Goal: Task Accomplishment & Management: Manage account settings

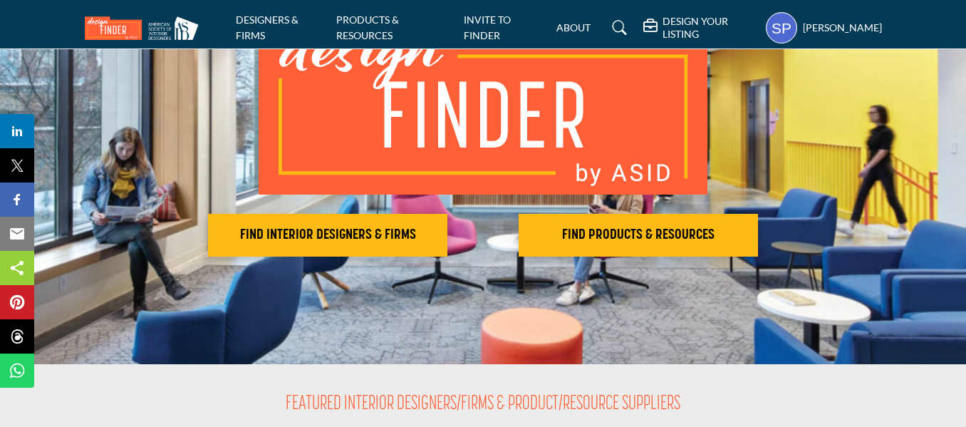
scroll to position [147, 0]
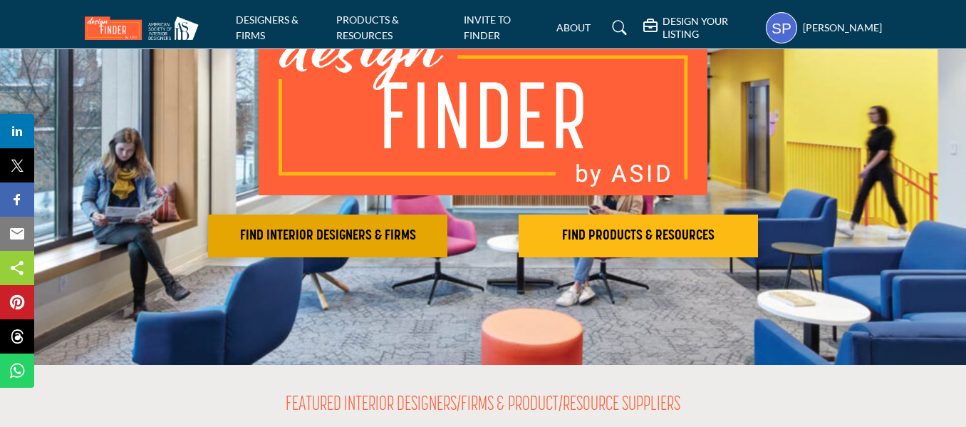
click at [404, 236] on h2 "FIND INTERIOR DESIGNERS & FIRMS" at bounding box center [327, 235] width 231 height 17
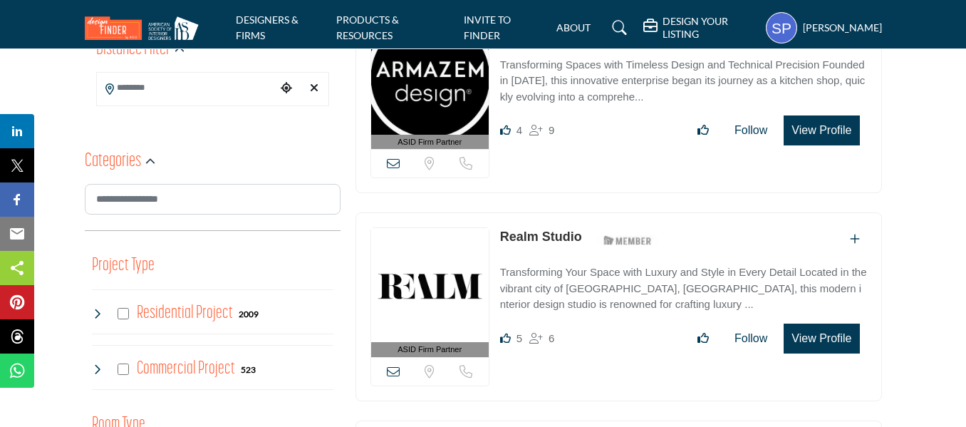
scroll to position [395, 0]
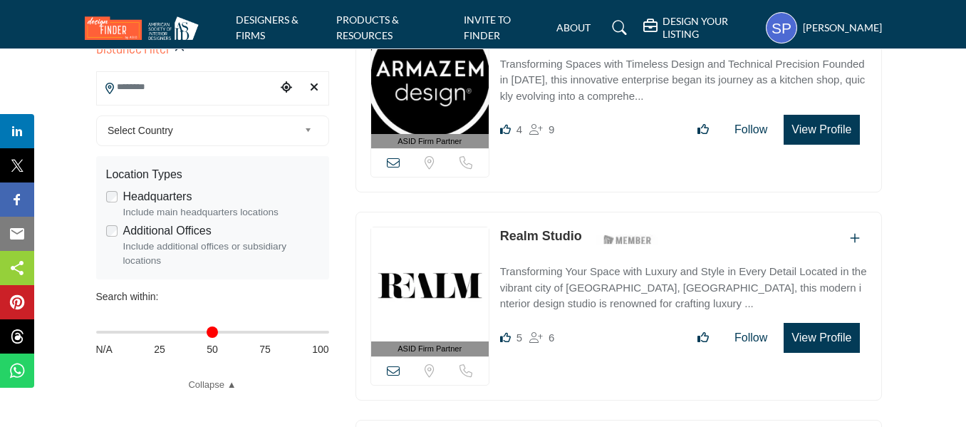
click at [152, 96] on input "Search Location" at bounding box center [186, 87] width 179 height 28
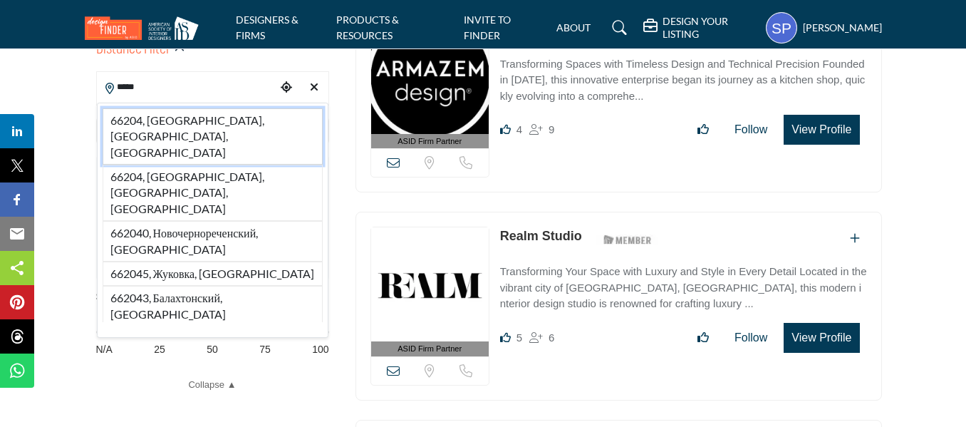
click at [153, 108] on li "66204, [GEOGRAPHIC_DATA], [GEOGRAPHIC_DATA], [GEOGRAPHIC_DATA]" at bounding box center [213, 136] width 220 height 56
type input "**********"
type input "***"
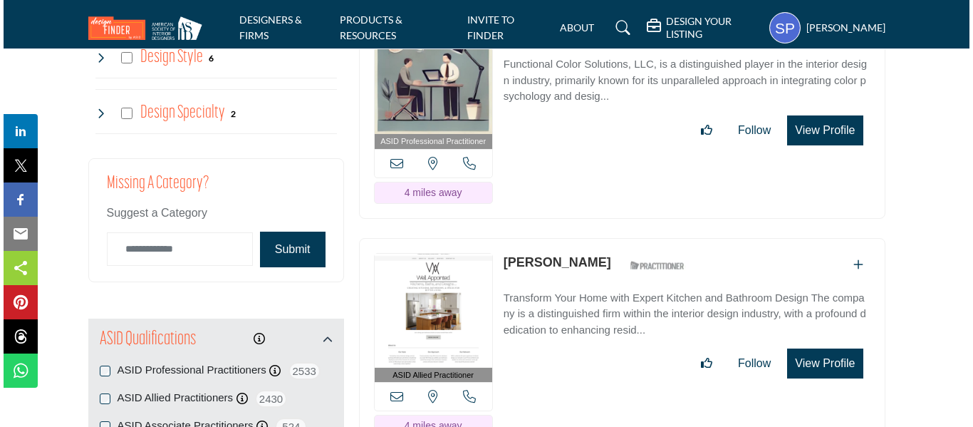
scroll to position [1660, 0]
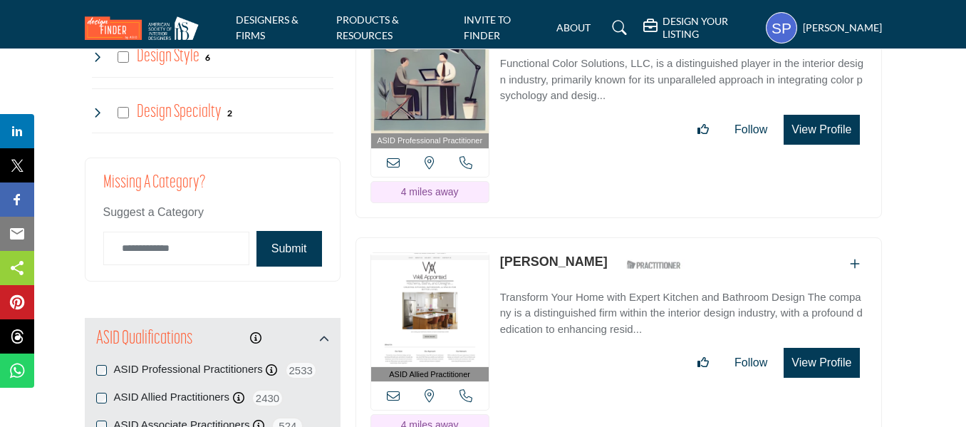
click at [811, 348] on button "View Profile" at bounding box center [821, 363] width 76 height 30
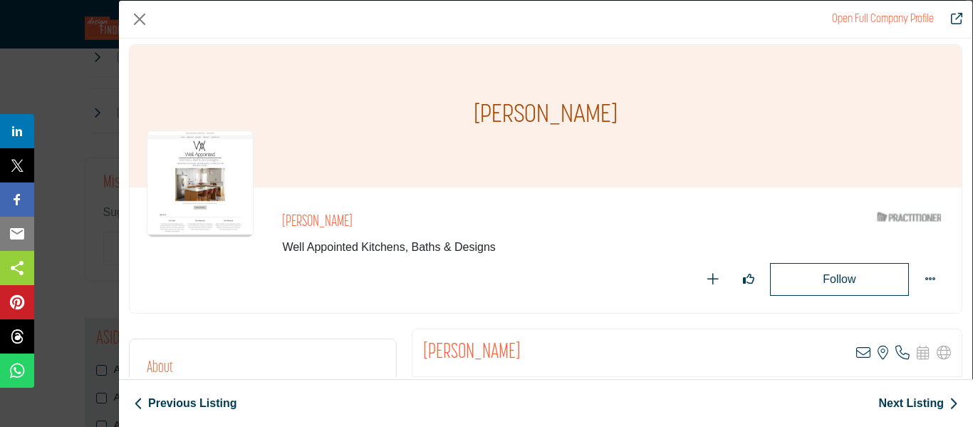
scroll to position [0, 0]
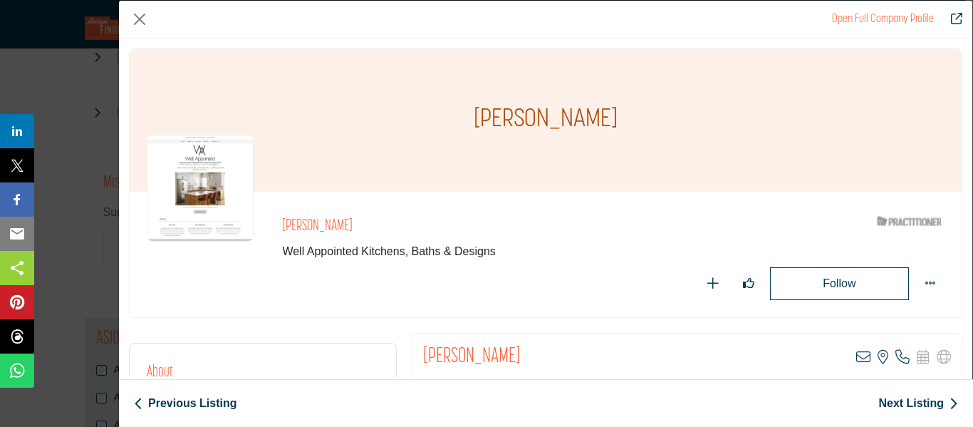
click at [919, 9] on div "Open Full Company Profile" at bounding box center [545, 20] width 853 height 38
click at [960, 19] on icon "Redirect to shelby-puetz" at bounding box center [956, 18] width 11 height 11
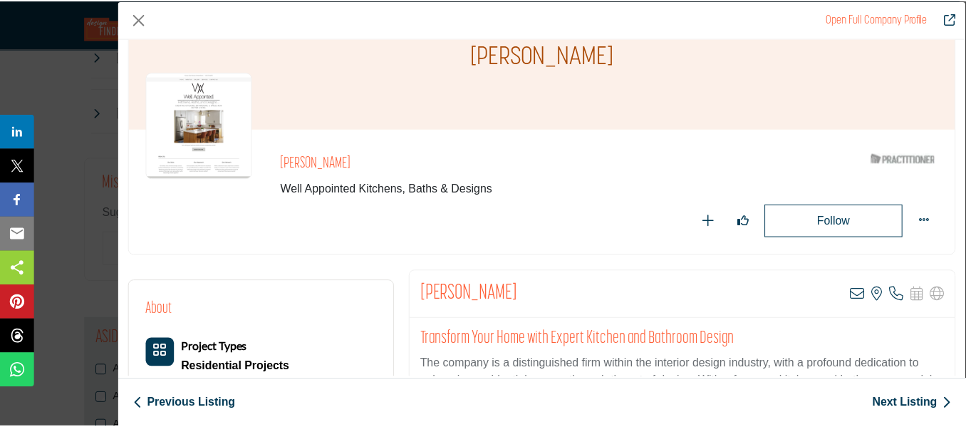
scroll to position [71, 0]
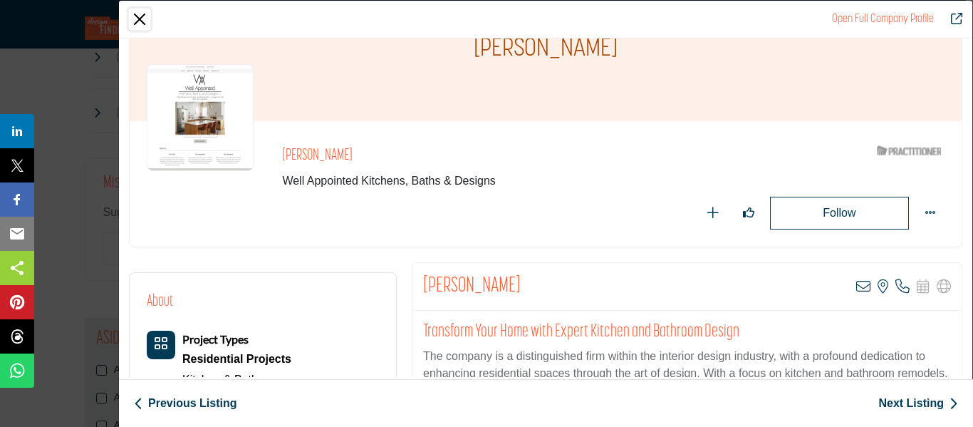
click at [142, 19] on button "Close" at bounding box center [139, 19] width 21 height 21
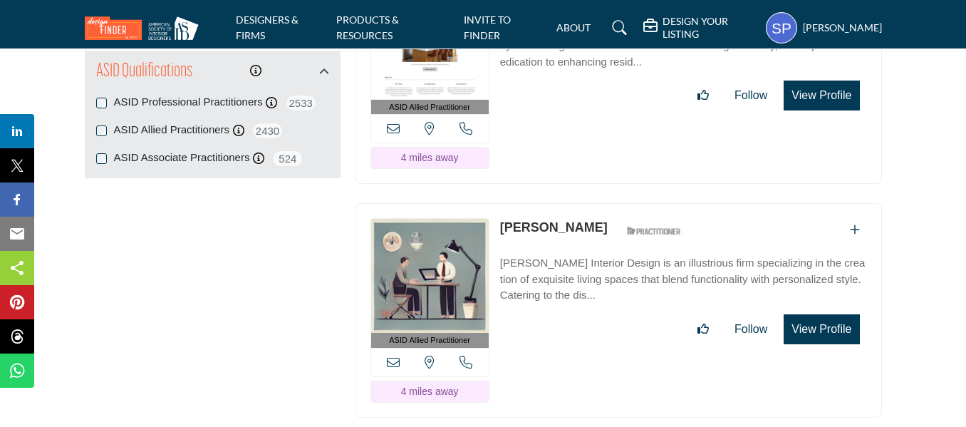
scroll to position [1923, 0]
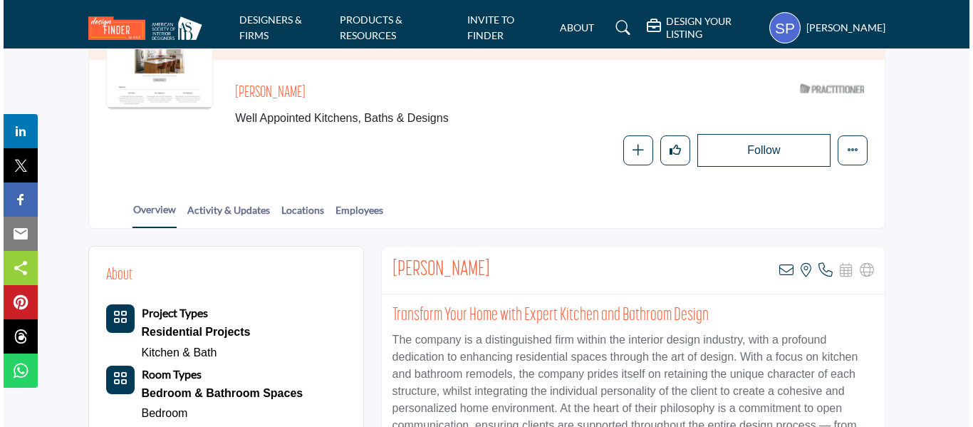
scroll to position [170, 0]
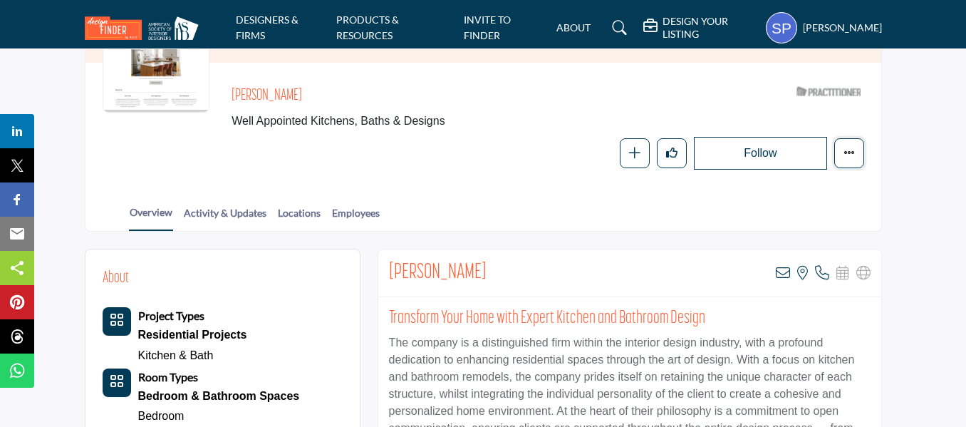
click at [853, 160] on button "More details" at bounding box center [849, 153] width 30 height 30
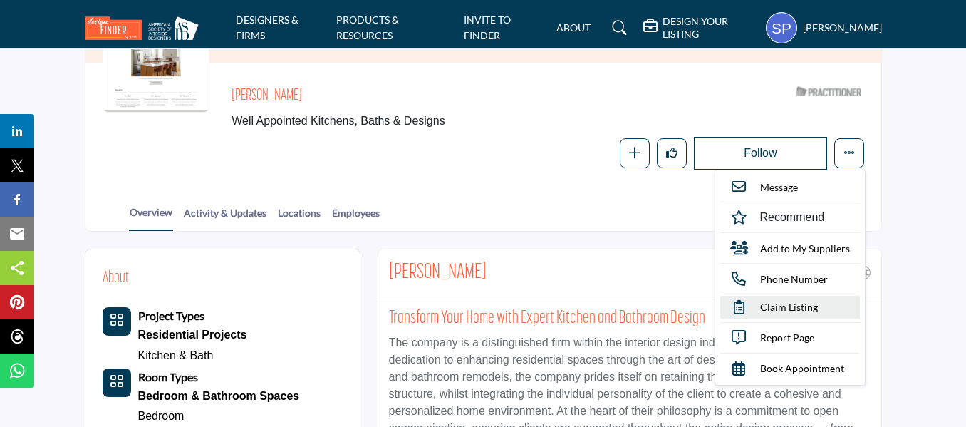
click at [782, 313] on span "Claim Listing" at bounding box center [789, 306] width 58 height 15
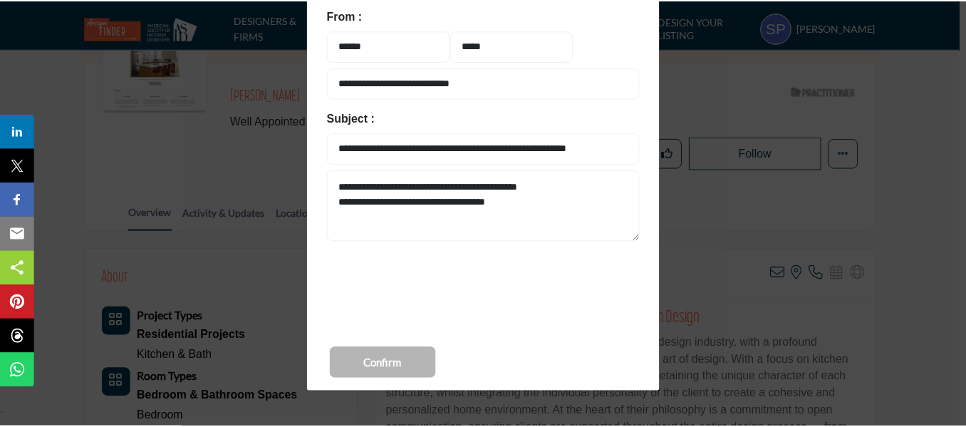
scroll to position [135, 0]
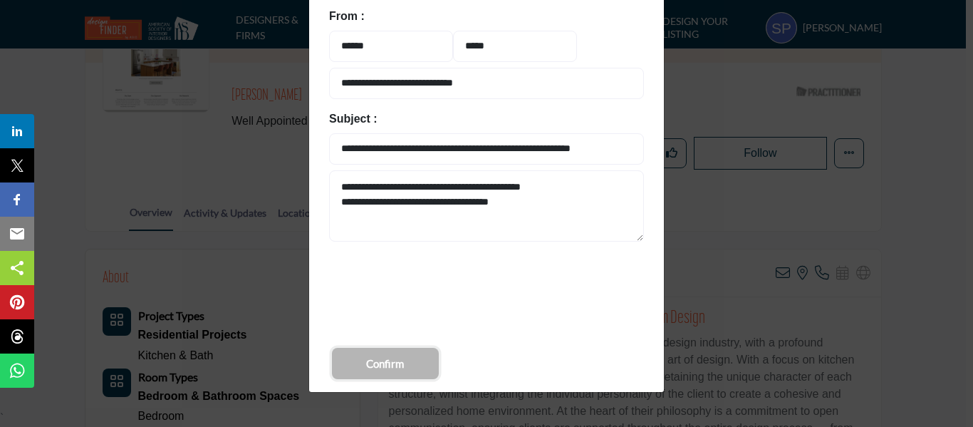
click at [427, 359] on button "Confirm" at bounding box center [385, 363] width 107 height 31
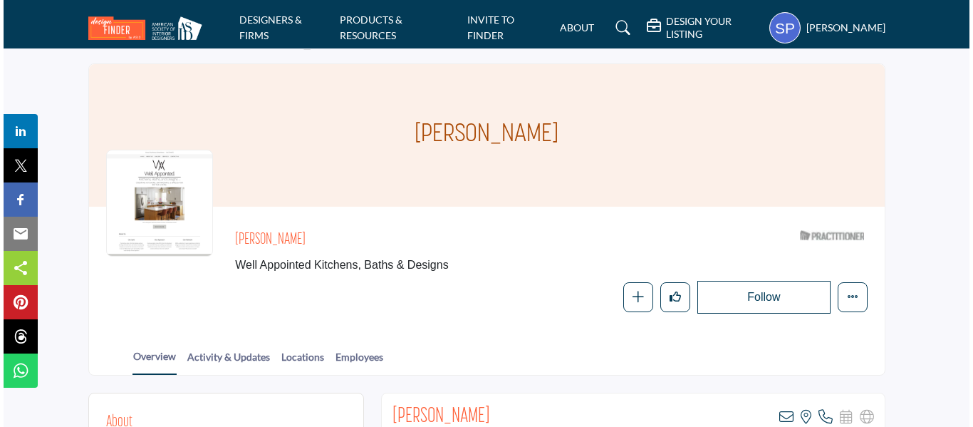
scroll to position [0, 0]
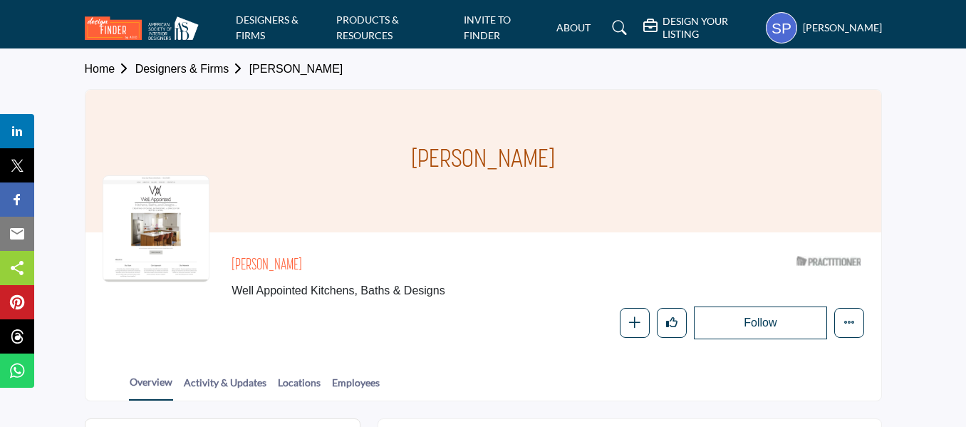
click at [834, 32] on h5 "[PERSON_NAME]" at bounding box center [842, 28] width 79 height 14
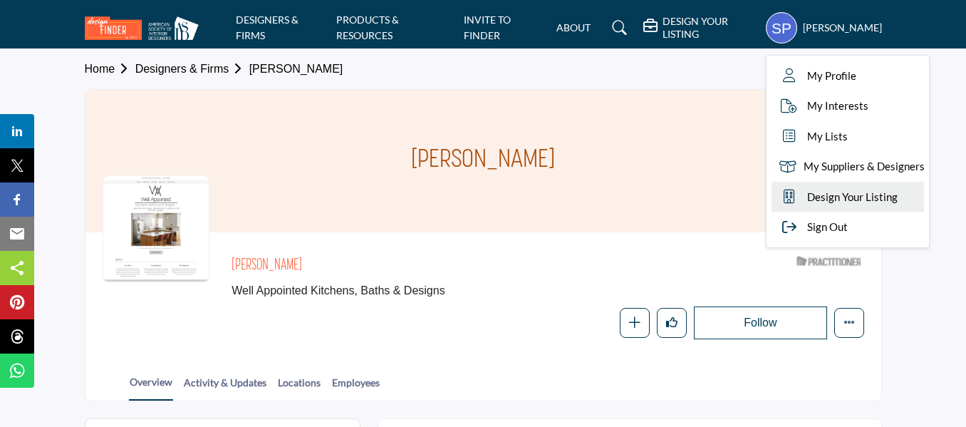
click at [846, 190] on span "Design Your Listing" at bounding box center [852, 197] width 90 height 16
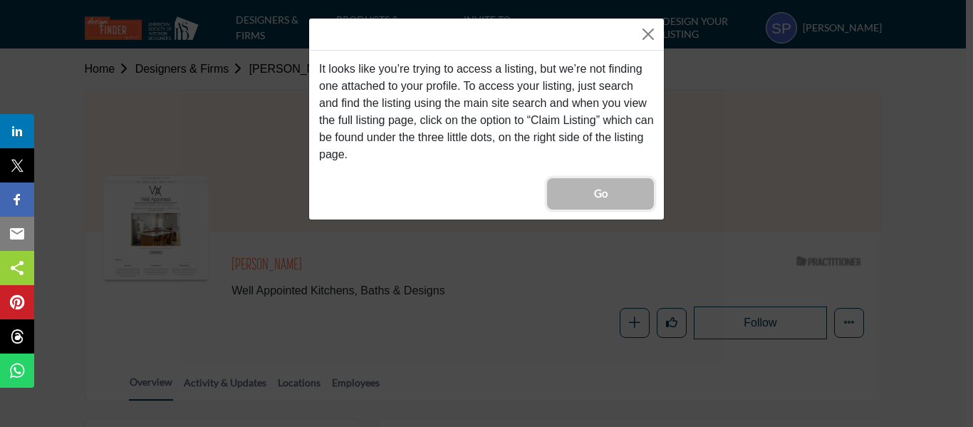
click at [632, 197] on button "Go" at bounding box center [600, 193] width 107 height 31
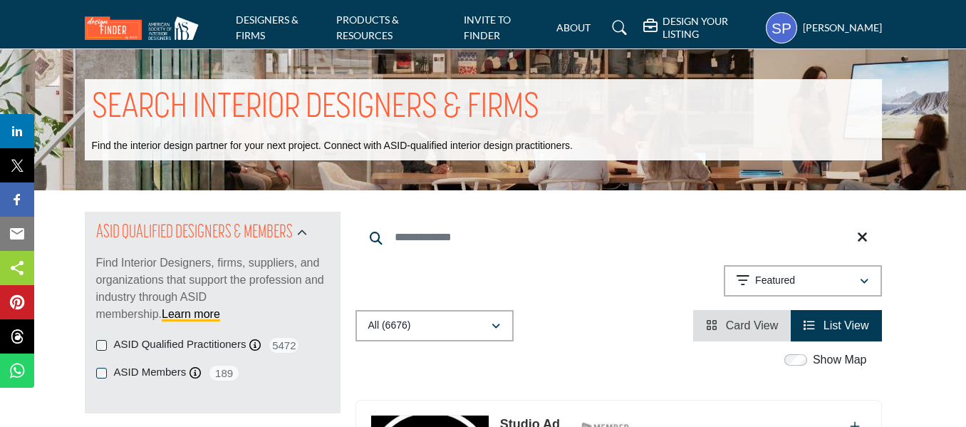
click at [805, 38] on div "Shelby Puetz My Profile My Interests My Lists My Suppliers & Designers Design Y…" at bounding box center [824, 27] width 116 height 31
click at [836, 21] on h5 "[PERSON_NAME]" at bounding box center [842, 28] width 79 height 14
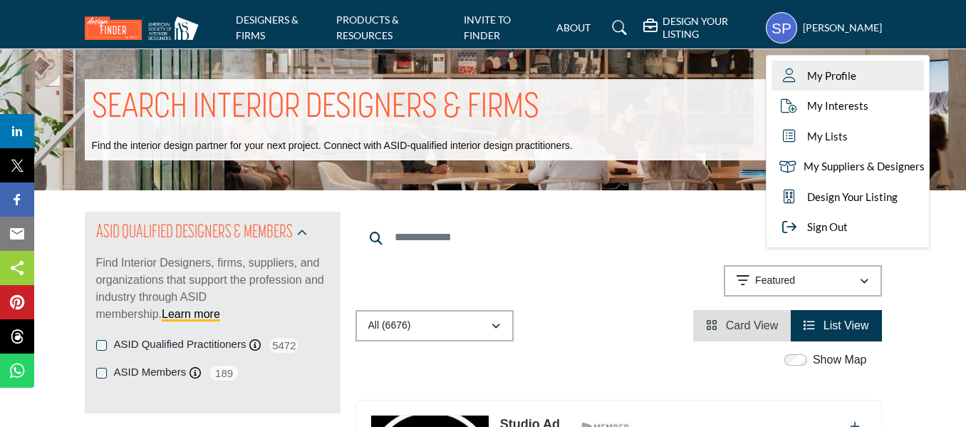
click at [851, 82] on span "My Profile" at bounding box center [831, 76] width 49 height 16
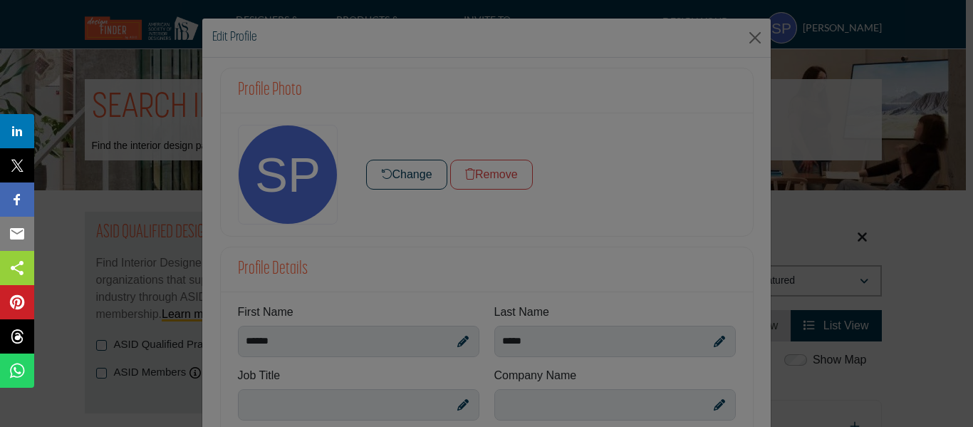
click at [652, 233] on div at bounding box center [486, 213] width 973 height 427
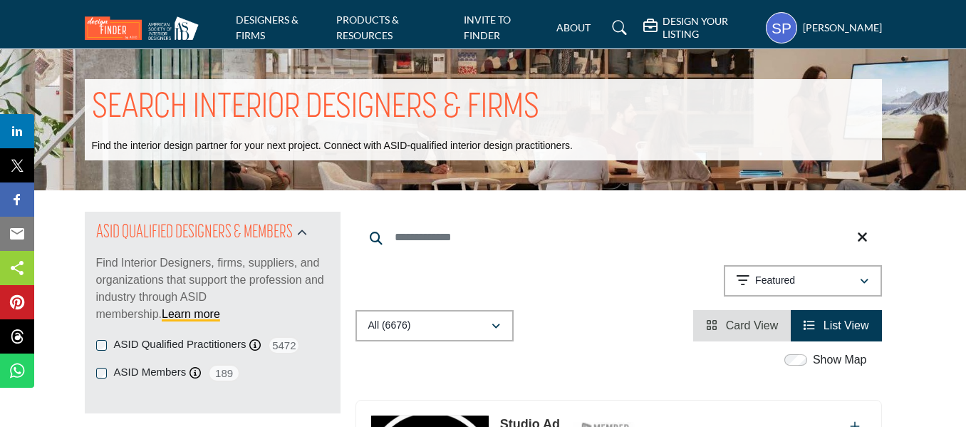
click at [786, 33] on profile-featured-a871d6bf-2f4f-45a2-a5a1-2ac739acb97e "Show hide supplier dropdown" at bounding box center [781, 27] width 31 height 31
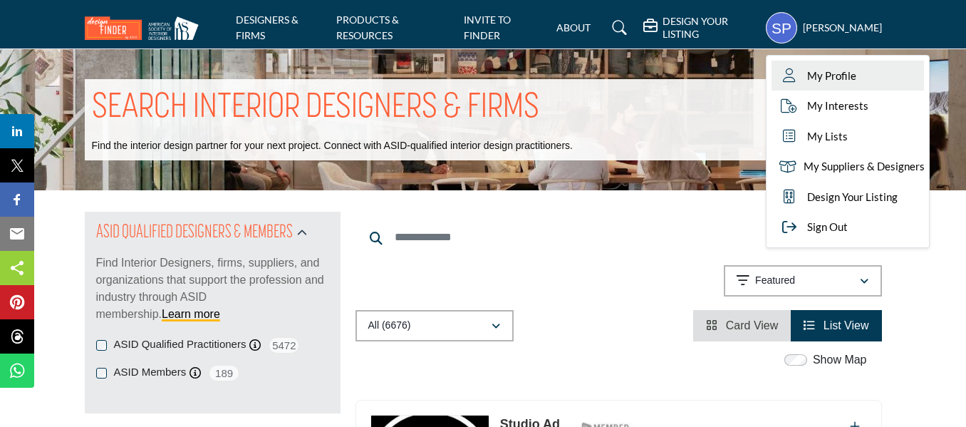
click at [836, 75] on span "My Profile" at bounding box center [831, 76] width 49 height 16
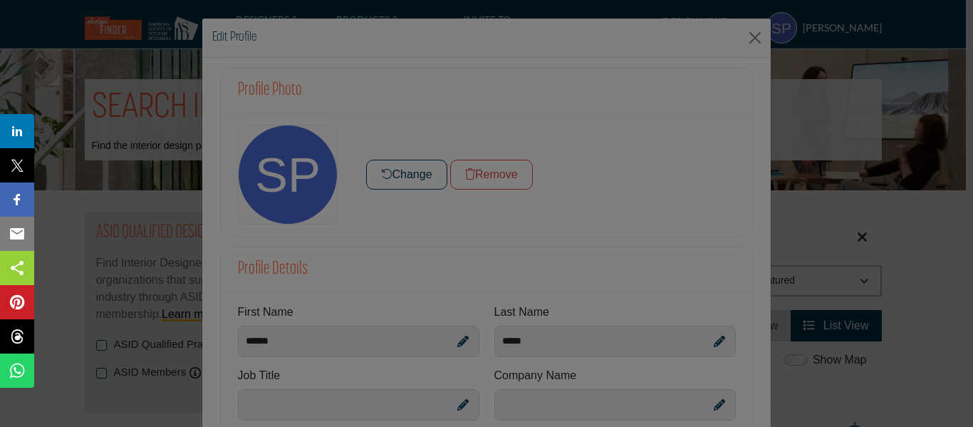
click at [543, 412] on div at bounding box center [486, 213] width 973 height 427
click at [474, 264] on div at bounding box center [486, 213] width 973 height 427
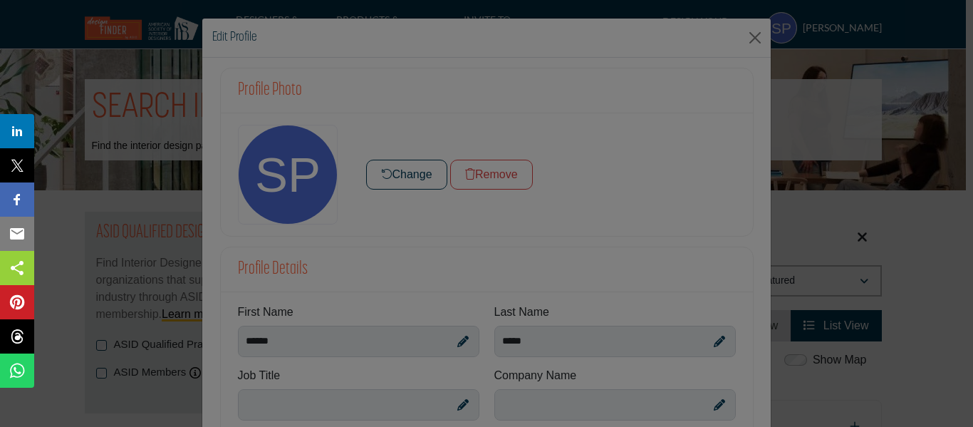
click at [422, 171] on div at bounding box center [486, 213] width 973 height 427
click at [571, 249] on div at bounding box center [486, 213] width 973 height 427
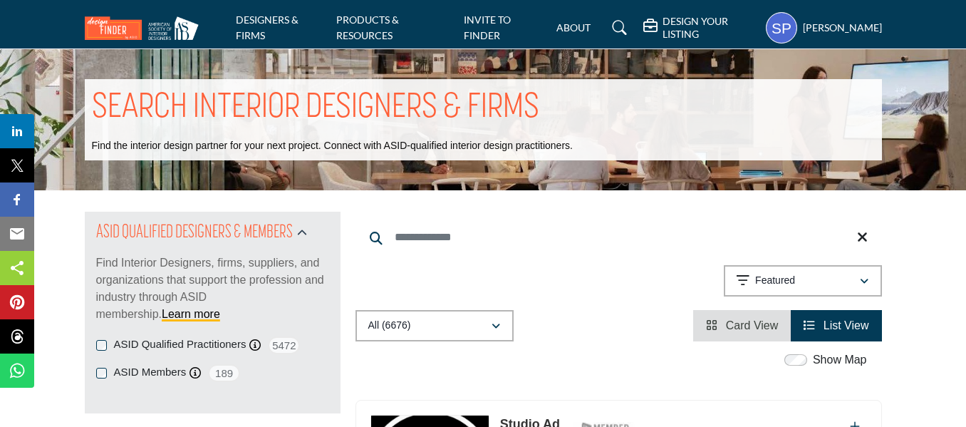
click at [677, 29] on h5 "DESIGN YOUR LISTING" at bounding box center [709, 28] width 95 height 26
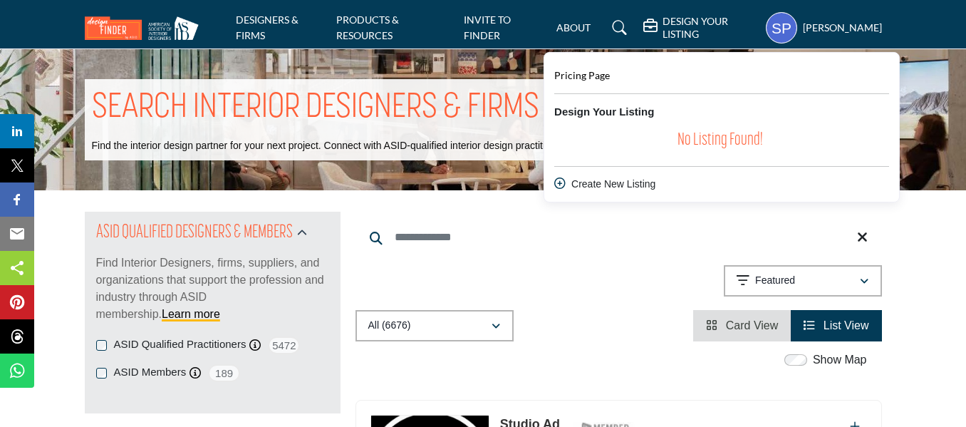
click at [624, 264] on div "Searched Term Searched Results 21" at bounding box center [618, 277] width 526 height 130
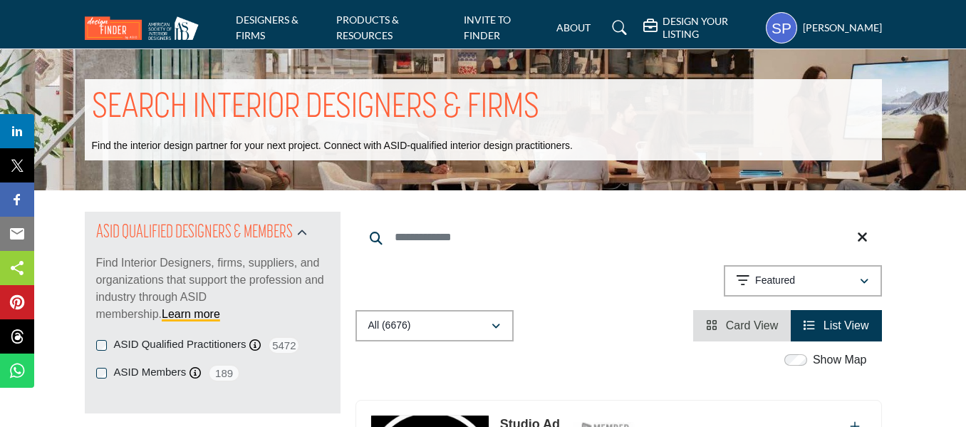
click at [821, 21] on h5 "[PERSON_NAME]" at bounding box center [842, 28] width 79 height 14
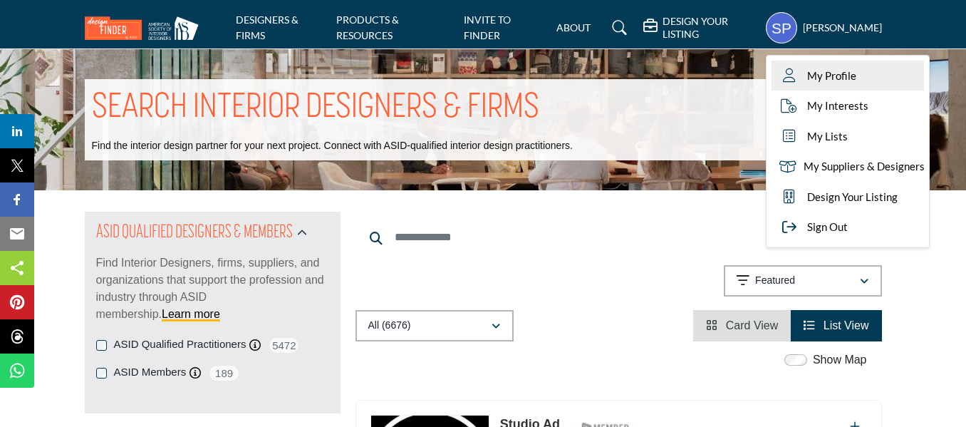
click at [856, 83] on span "My Profile" at bounding box center [831, 76] width 49 height 16
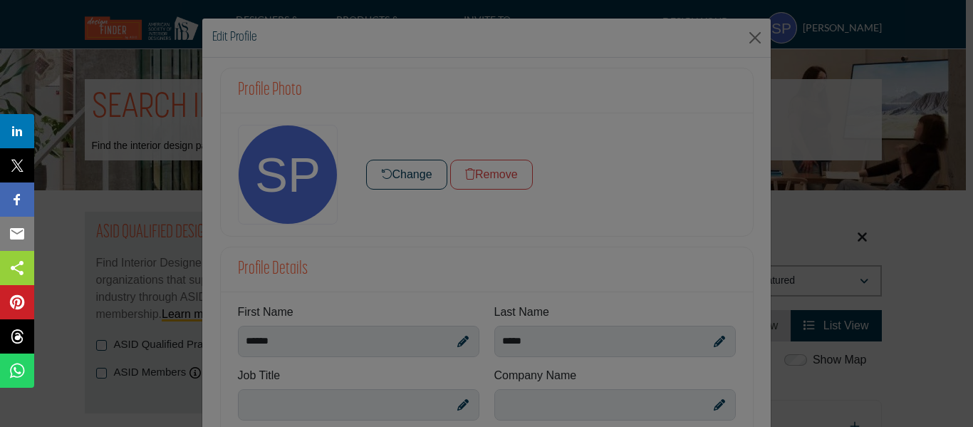
drag, startPoint x: 969, startPoint y: 237, endPoint x: 972, endPoint y: 459, distance: 222.2
